Goal: Submit feedback/report problem: Submit feedback/report problem

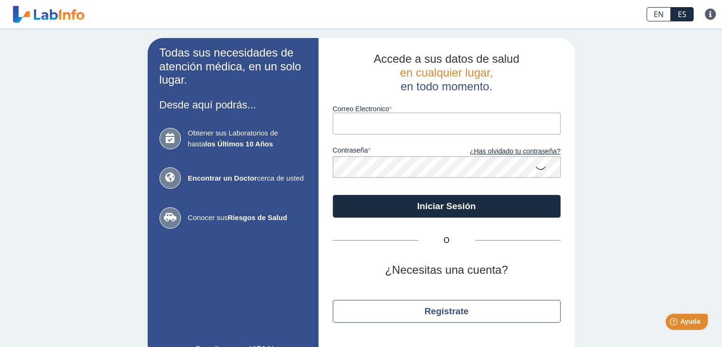
click at [361, 122] on input "Correo Electronico" at bounding box center [447, 123] width 228 height 21
type input "[EMAIL_ADDRESS][DOMAIN_NAME]"
click at [535, 168] on icon at bounding box center [540, 167] width 11 height 19
click at [333, 195] on button "Iniciar Sesión" at bounding box center [447, 206] width 228 height 23
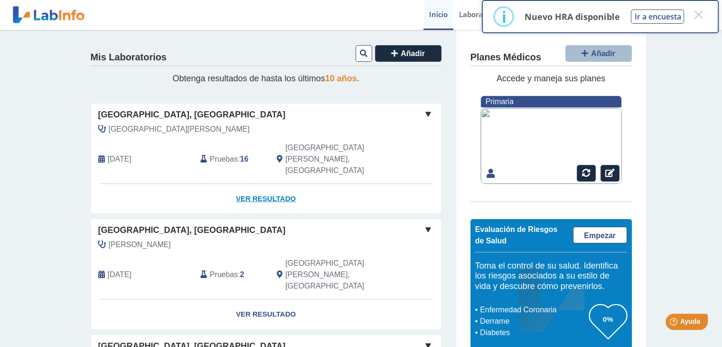
click at [251, 184] on link "Ver Resultado" at bounding box center [266, 199] width 350 height 30
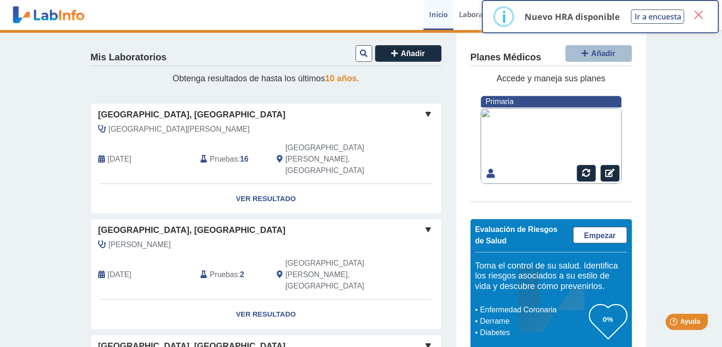
click at [695, 15] on button "×" at bounding box center [698, 14] width 17 height 17
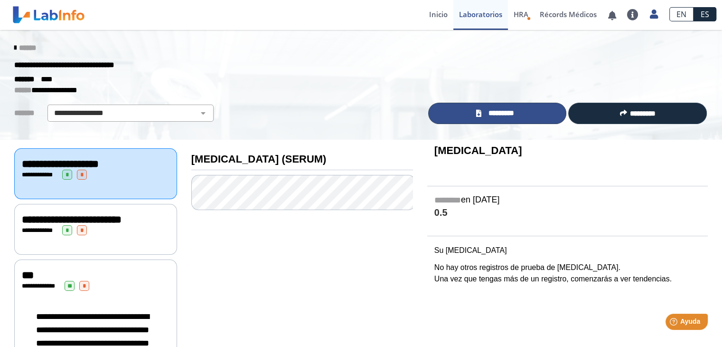
click at [471, 112] on link "*********" at bounding box center [497, 113] width 139 height 21
click at [473, 121] on link "*********" at bounding box center [497, 113] width 139 height 21
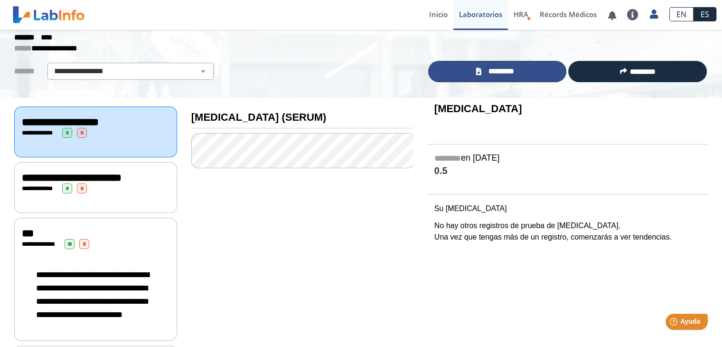
scroll to position [41, 0]
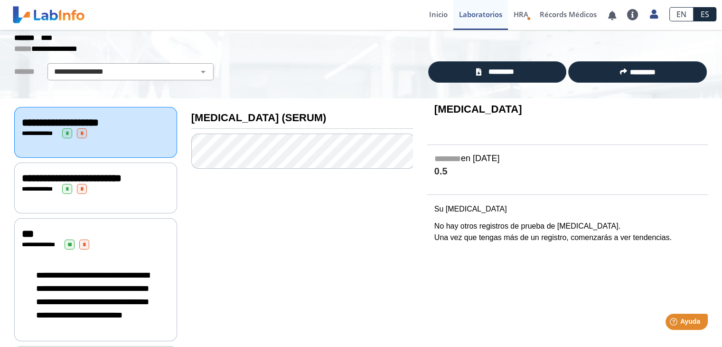
click at [66, 184] on div "**********" at bounding box center [96, 177] width 148 height 11
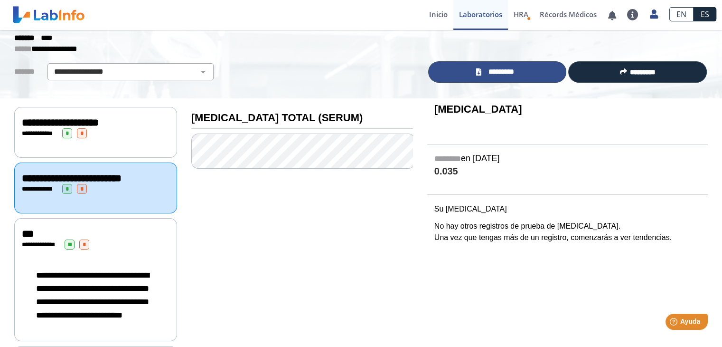
click at [495, 78] on link "*********" at bounding box center [497, 71] width 139 height 21
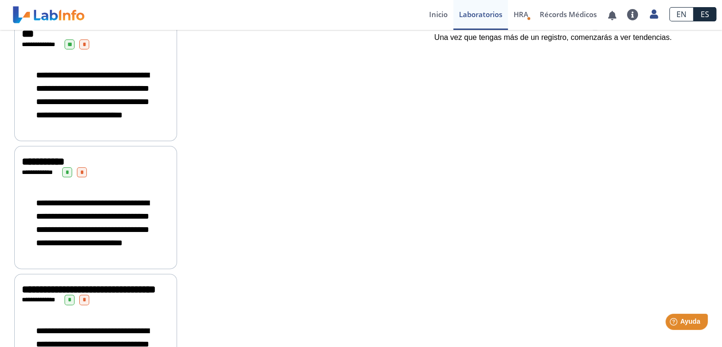
scroll to position [246, 0]
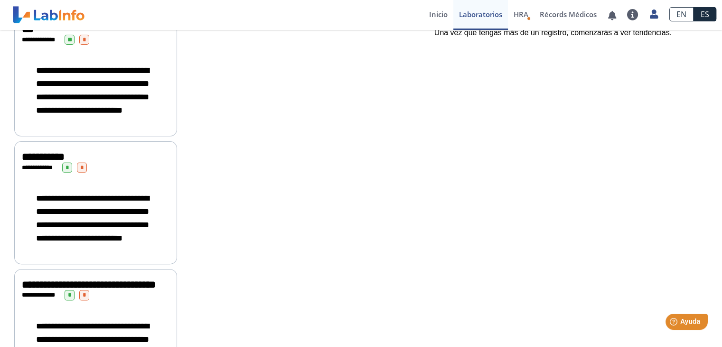
click at [684, 317] on span "Ayuda" at bounding box center [690, 321] width 20 height 8
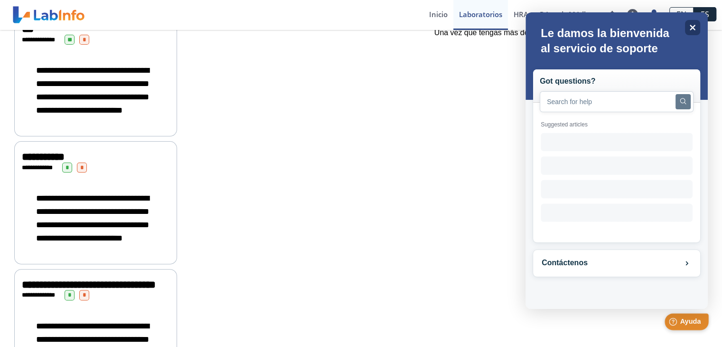
scroll to position [0, 0]
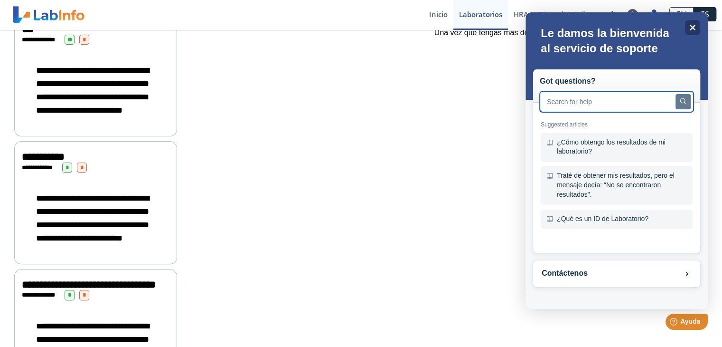
click at [589, 104] on input "text" at bounding box center [617, 101] width 154 height 21
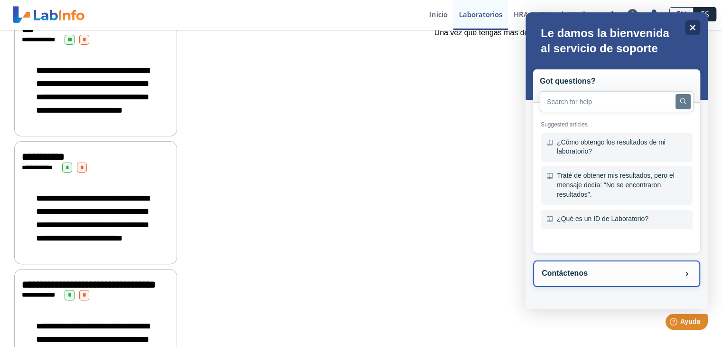
click at [568, 272] on button "Contáctenos" at bounding box center [616, 273] width 167 height 27
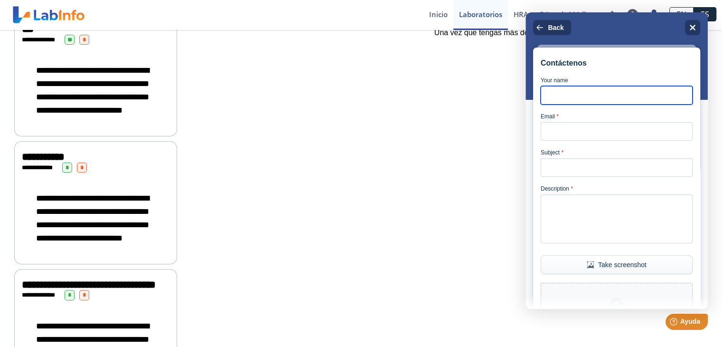
click at [575, 100] on input "Your name" at bounding box center [617, 95] width 152 height 19
type input "[PERSON_NAME]"
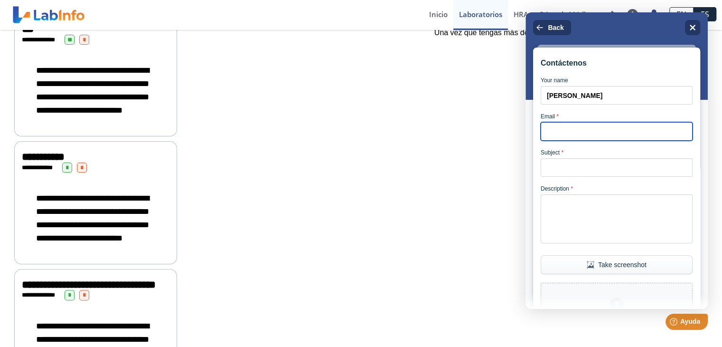
click at [609, 133] on input "Email *" at bounding box center [617, 131] width 152 height 19
type input "[EMAIL_ADDRESS][DOMAIN_NAME]"
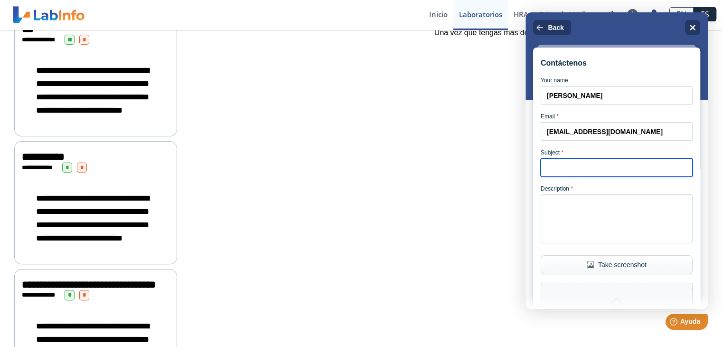
click at [554, 177] on input "Subject *" at bounding box center [617, 167] width 152 height 19
type input "PDF"
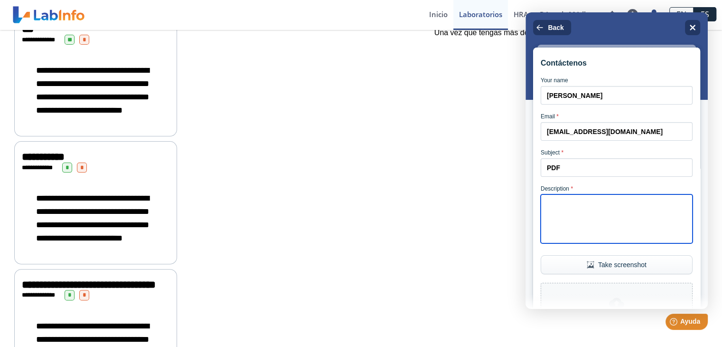
click at [550, 203] on textarea "Description *" at bounding box center [617, 218] width 152 height 49
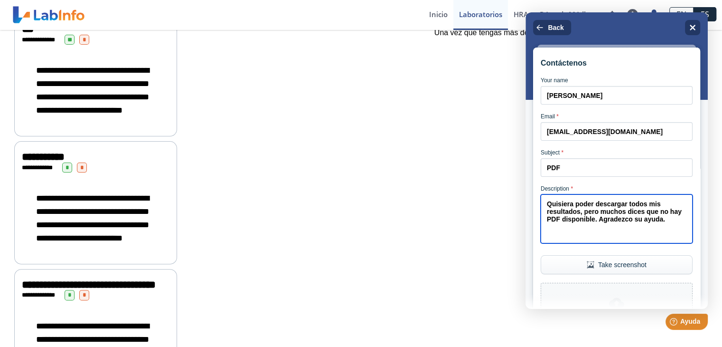
click at [636, 220] on textarea "Quisiera poder descargar todos mis resultados, pero muchos dices que no hay PDF…" at bounding box center [617, 218] width 152 height 49
type textarea "Quisiera poder descargar todos mis resultados, pero muchos dicen que no hay PDF…"
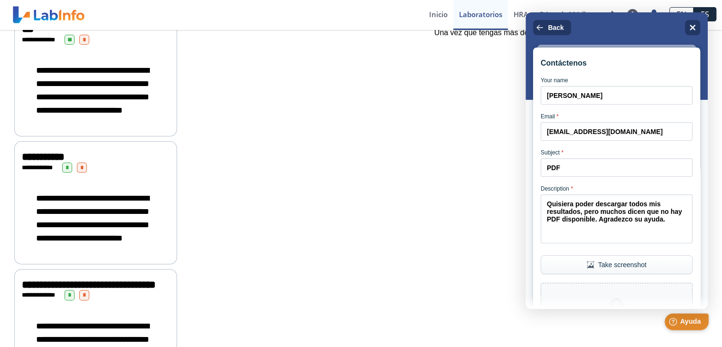
click at [687, 325] on span "Ayuda" at bounding box center [690, 321] width 21 height 8
